Goal: Task Accomplishment & Management: Use online tool/utility

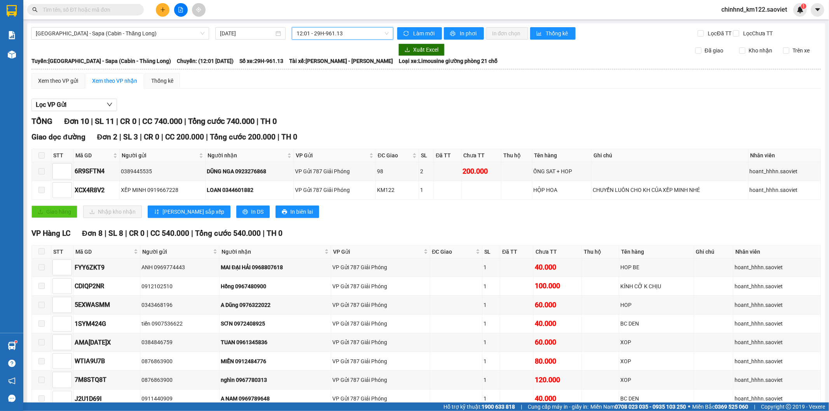
scroll to position [53, 0]
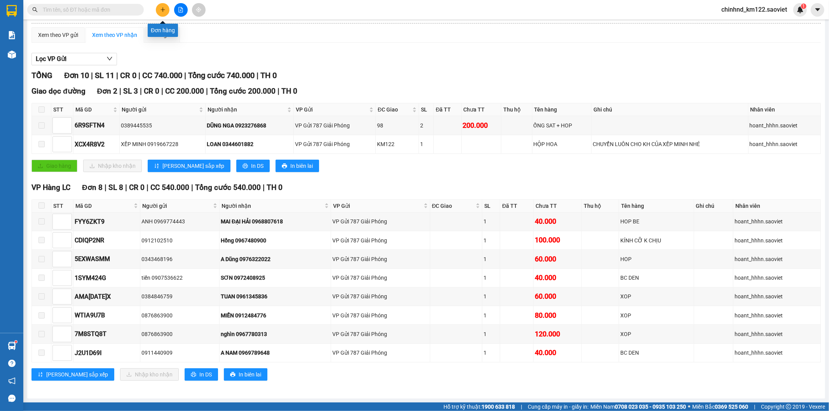
click at [161, 12] on icon "plus" at bounding box center [162, 9] width 5 height 5
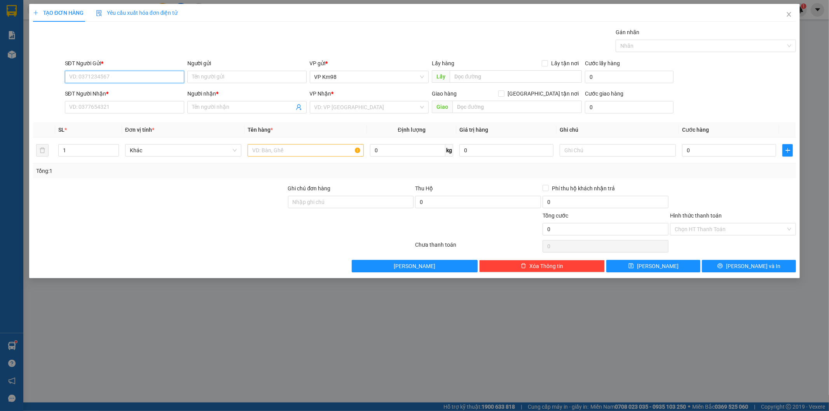
click at [122, 78] on input "SĐT Người Gửi *" at bounding box center [124, 77] width 119 height 12
type input "0"
type input "0987879300"
click at [141, 96] on div "0987879300 - BS TÂM" at bounding box center [125, 92] width 110 height 9
type input "BS TÂM"
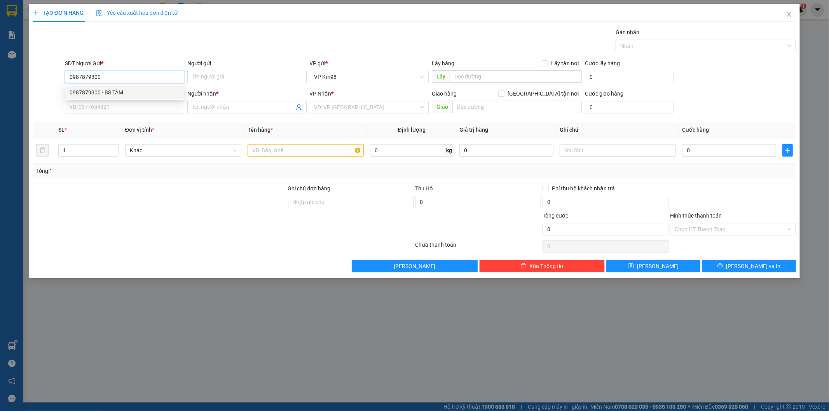
type input "0944210464"
type input "kt"
type input "0987879300"
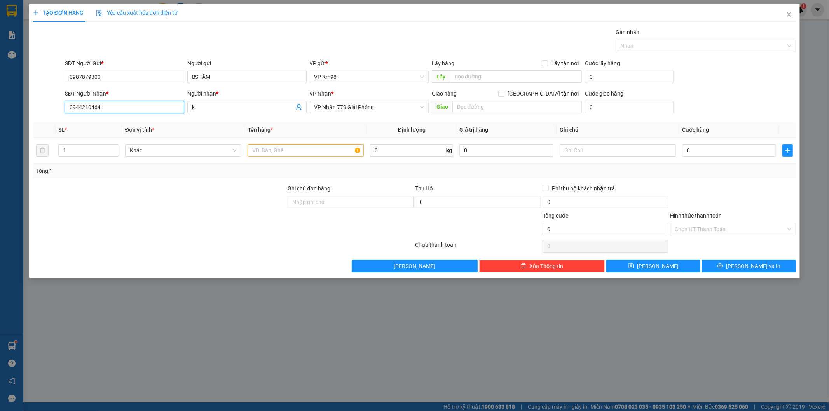
click at [124, 108] on input "0944210464" at bounding box center [124, 107] width 119 height 12
click at [270, 148] on input "text" at bounding box center [305, 150] width 116 height 12
click at [319, 154] on input "hopj" at bounding box center [305, 150] width 116 height 12
type input "h"
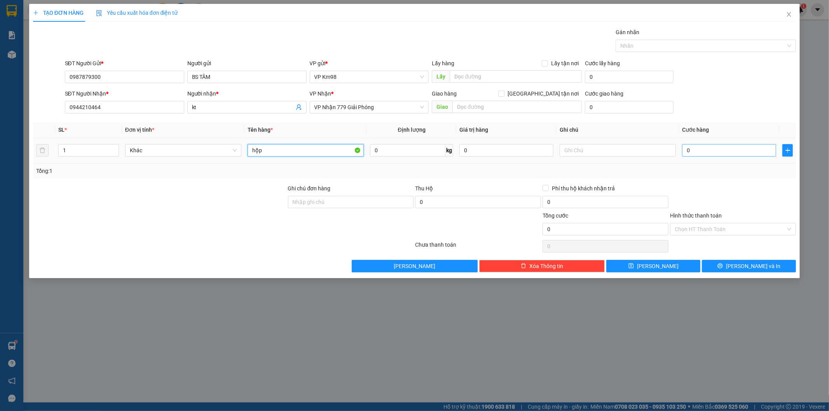
type input "hộp"
click at [759, 154] on input "0" at bounding box center [729, 150] width 94 height 12
type input "5"
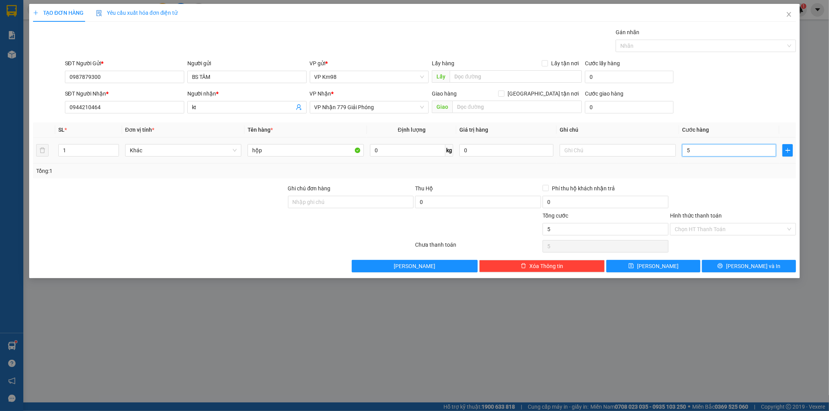
type input "50"
type input "500"
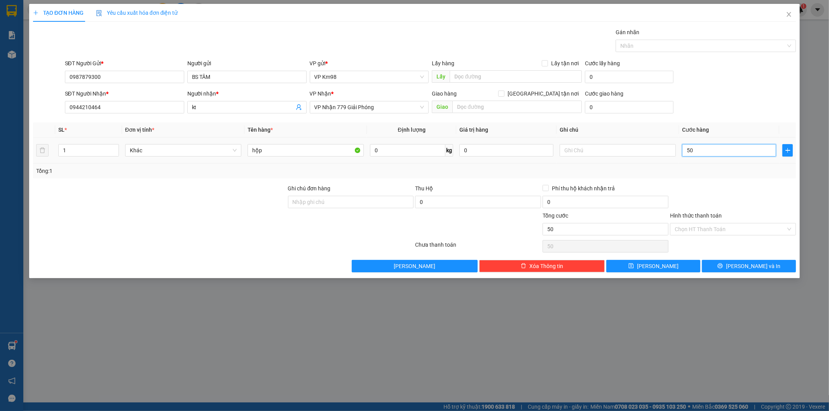
type input "500"
type input "5.000"
type input "50.000"
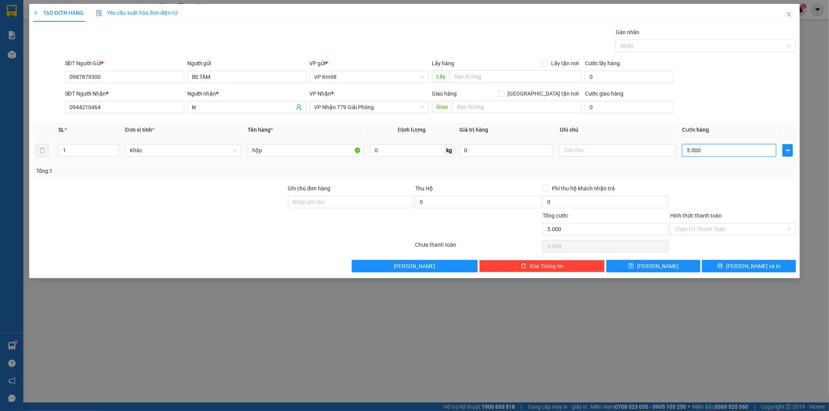
type input "50.000"
click at [740, 263] on button "Lưu và In" at bounding box center [749, 266] width 94 height 12
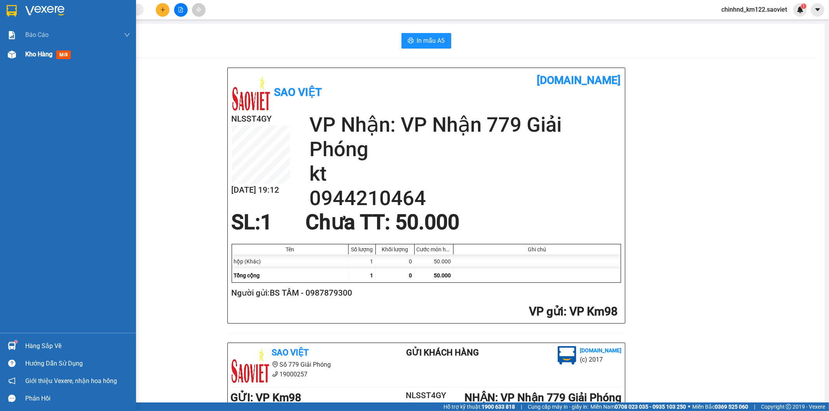
click at [33, 52] on span "Kho hàng" at bounding box center [38, 53] width 27 height 7
click at [37, 51] on span "Kho hàng" at bounding box center [38, 53] width 27 height 7
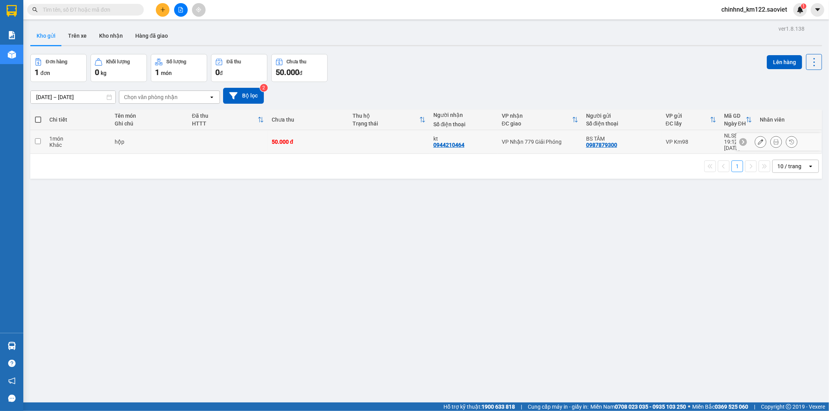
drag, startPoint x: 258, startPoint y: 138, endPoint x: 486, endPoint y: 106, distance: 229.9
click at [259, 139] on td at bounding box center [228, 142] width 80 height 24
checkbox input "true"
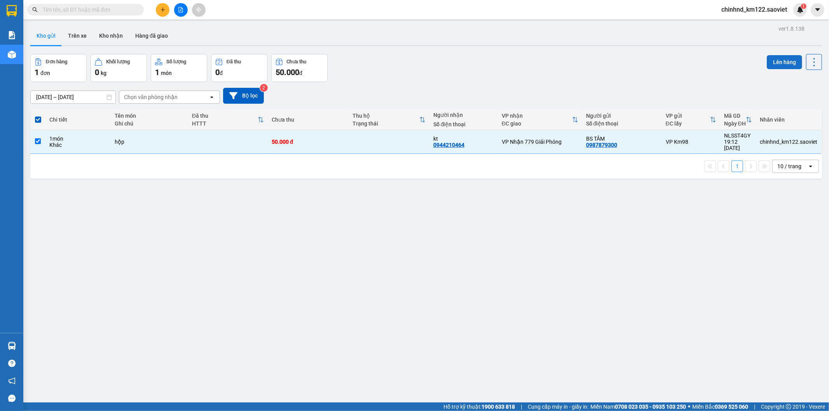
click at [782, 59] on button "Lên hàng" at bounding box center [783, 62] width 35 height 14
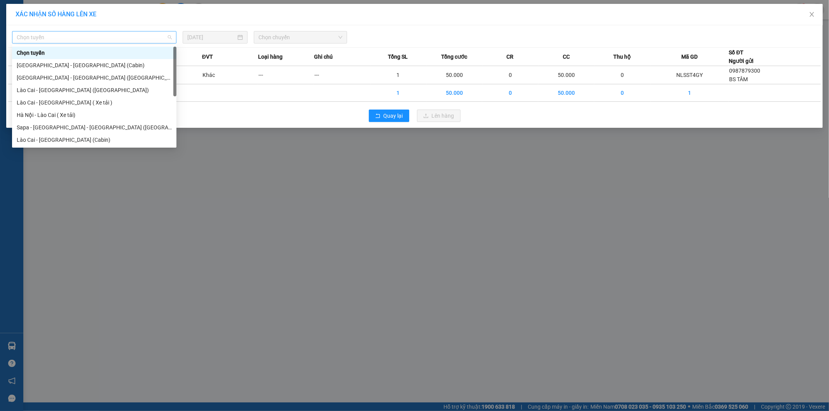
click at [51, 35] on span "Chọn tuyến" at bounding box center [94, 37] width 155 height 12
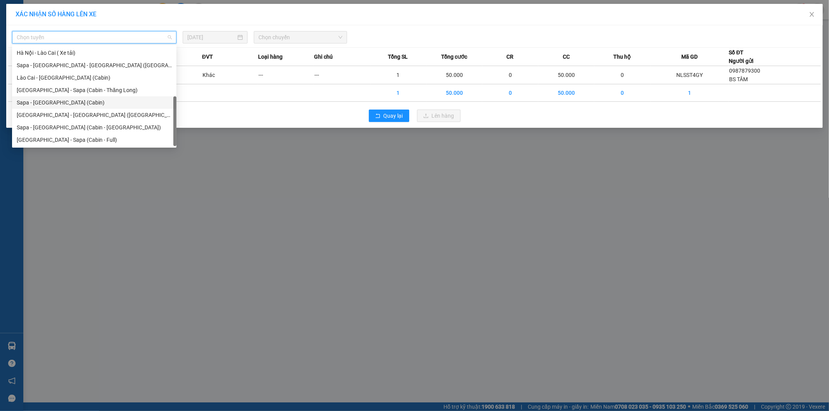
click at [45, 104] on div "Sapa - [GEOGRAPHIC_DATA] (Cabin)" at bounding box center [94, 102] width 155 height 9
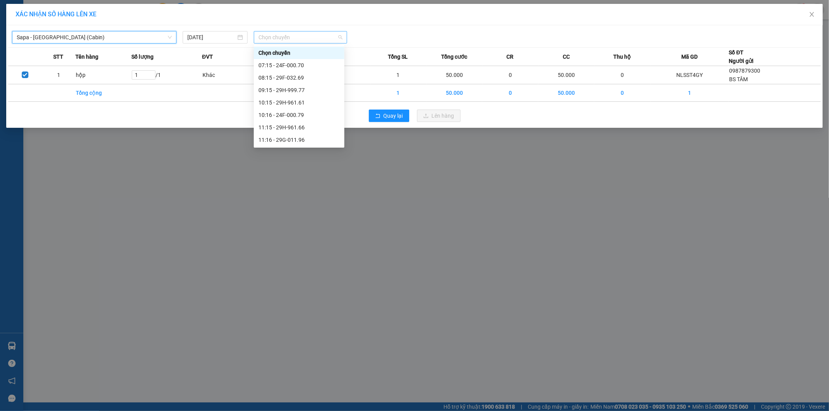
click at [276, 38] on span "Chọn chuyến" at bounding box center [300, 37] width 84 height 12
click at [296, 47] on div "17:15 - 29E-023.71" at bounding box center [298, 48] width 81 height 9
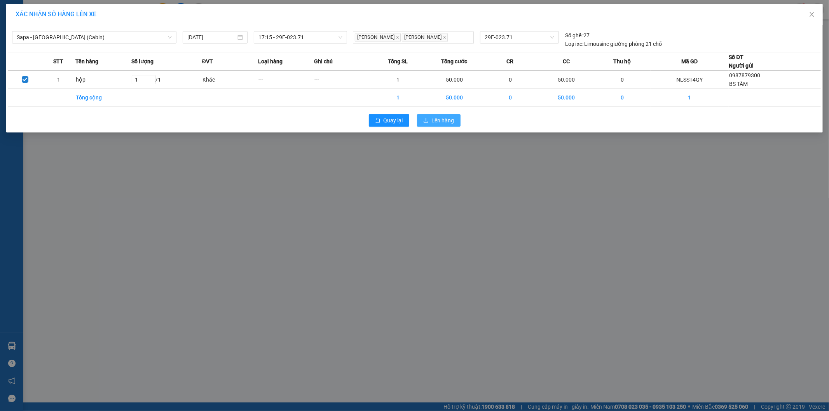
click at [436, 117] on span "Lên hàng" at bounding box center [443, 120] width 23 height 9
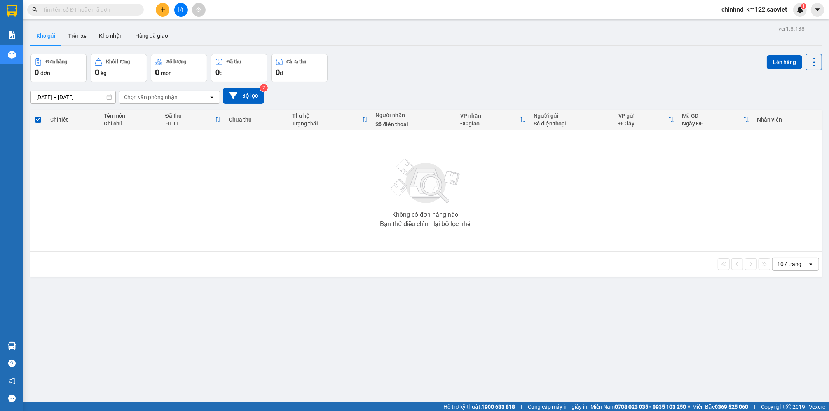
click at [117, 9] on input "text" at bounding box center [89, 9] width 92 height 9
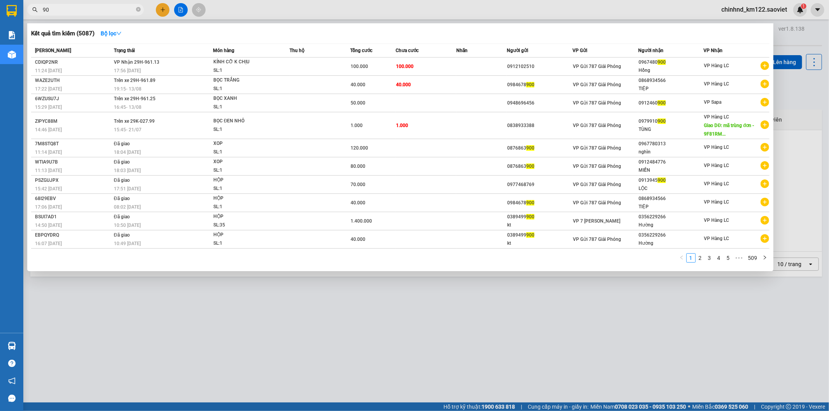
type input "9"
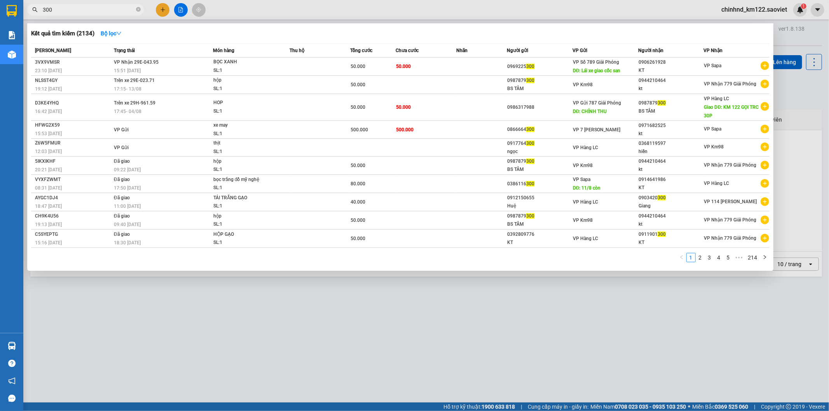
type input "300"
